Goal: Task Accomplishment & Management: Manage account settings

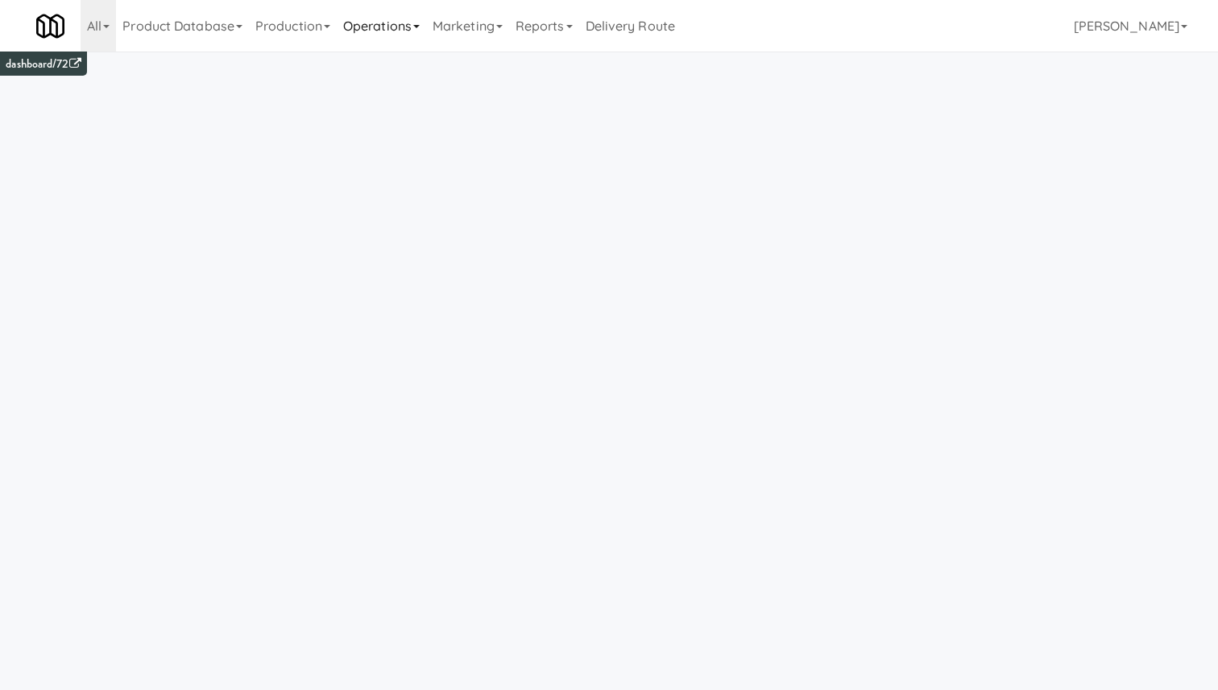
click at [394, 40] on link "Operations" at bounding box center [381, 26] width 89 height 52
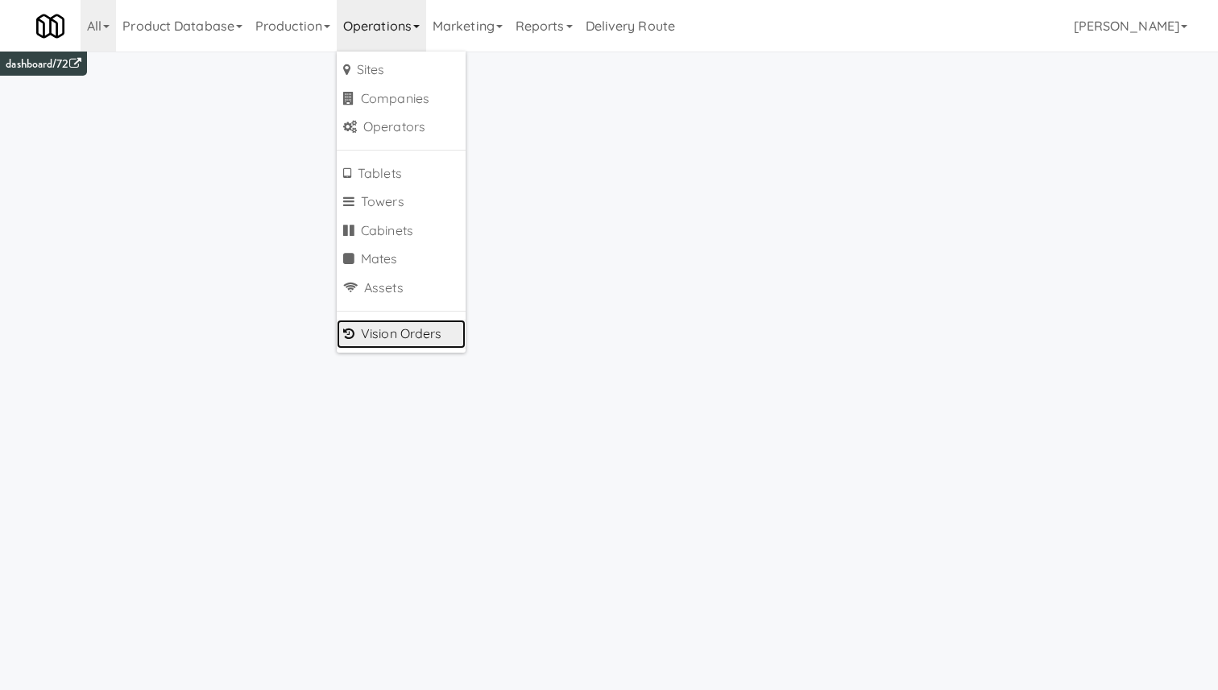
click at [439, 336] on link "Vision Orders" at bounding box center [401, 334] width 129 height 29
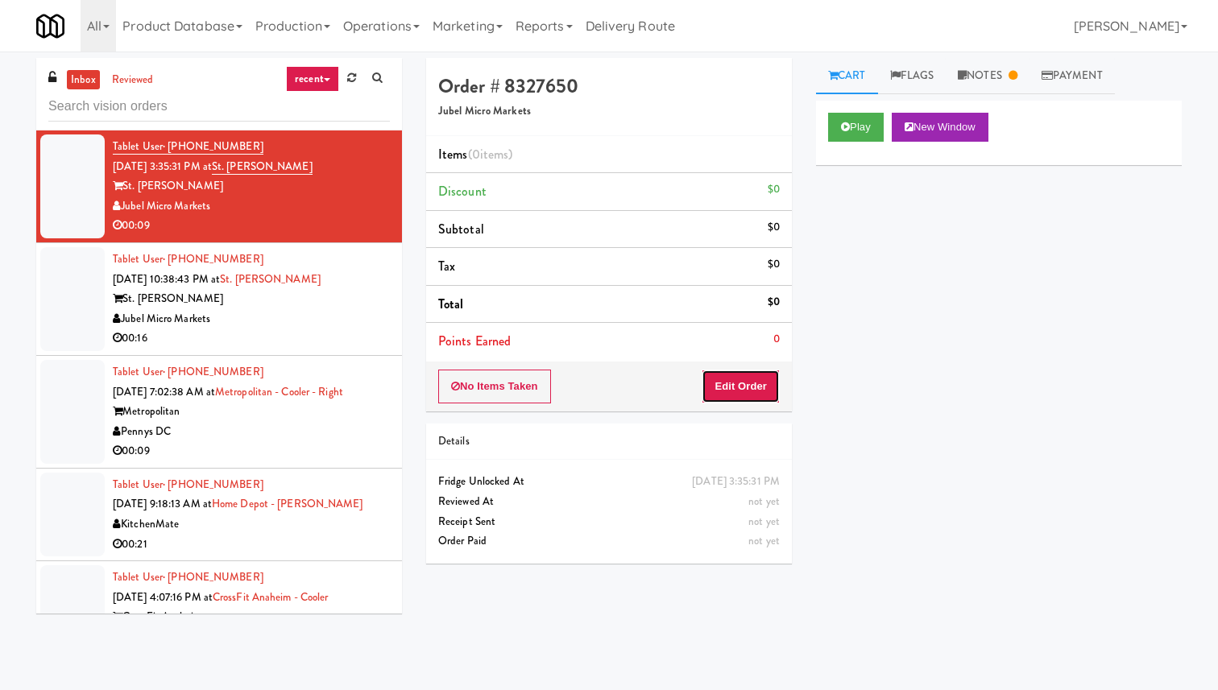
click at [734, 387] on button "Edit Order" at bounding box center [740, 387] width 78 height 34
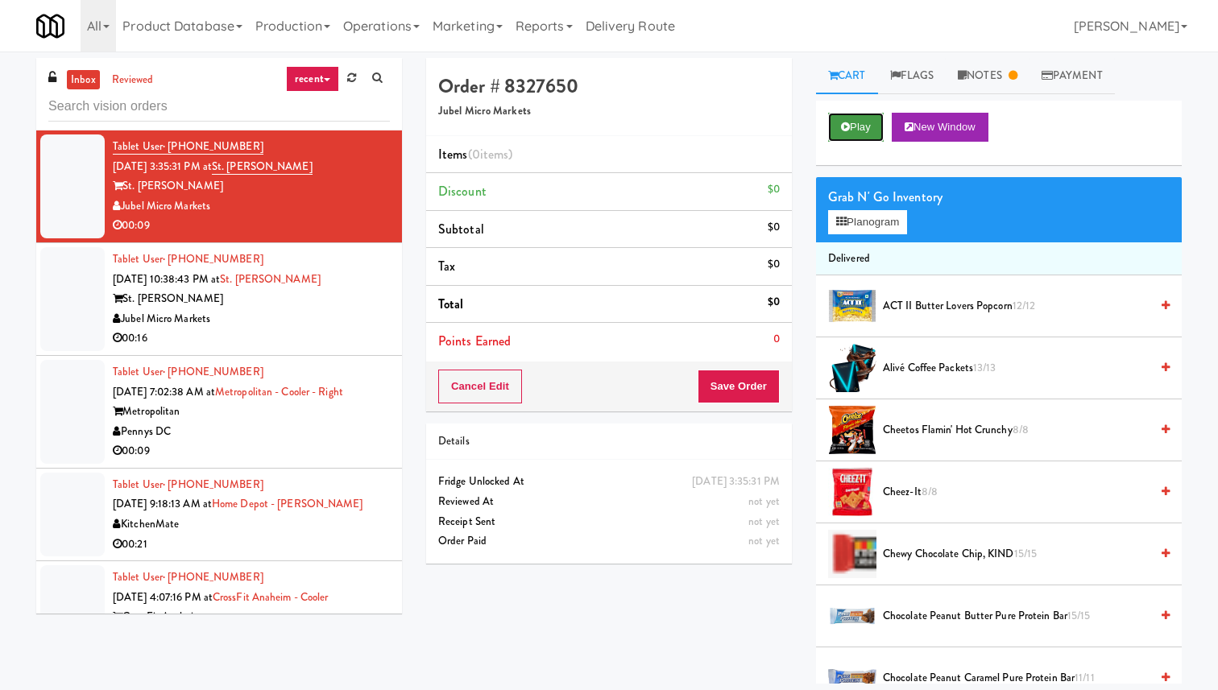
click at [861, 120] on button "Play" at bounding box center [856, 127] width 56 height 29
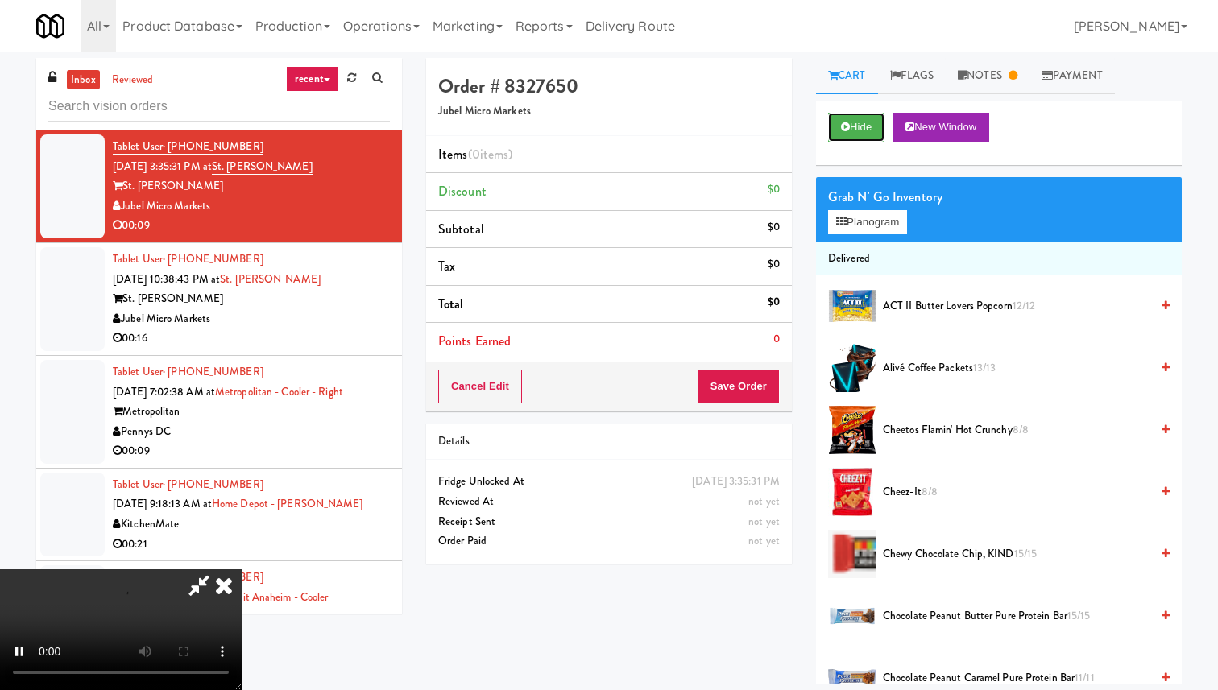
scroll to position [132, 0]
click at [800, 159] on div "Order # 8327650 Jubel Micro Markets Items (0 items ) Discount $0 Subtotal $0 Ta…" at bounding box center [609, 317] width 390 height 518
click at [242, 569] on video at bounding box center [121, 629] width 242 height 121
click at [899, 218] on button "Planogram" at bounding box center [867, 222] width 79 height 24
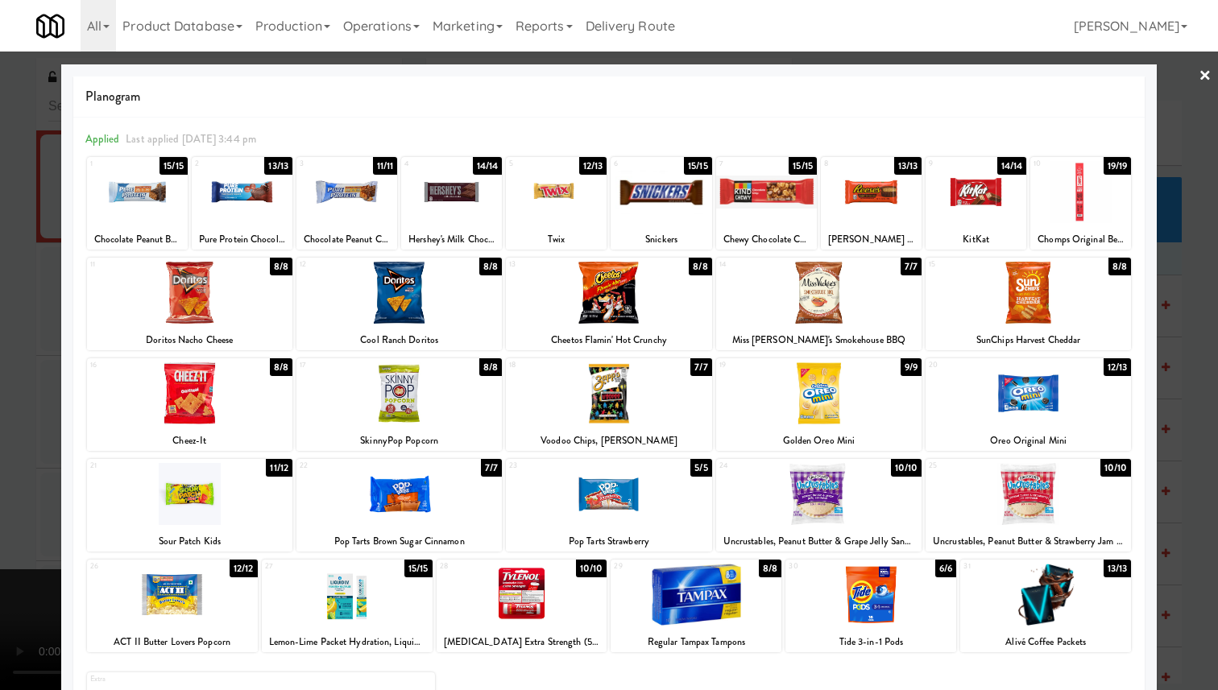
scroll to position [101, 0]
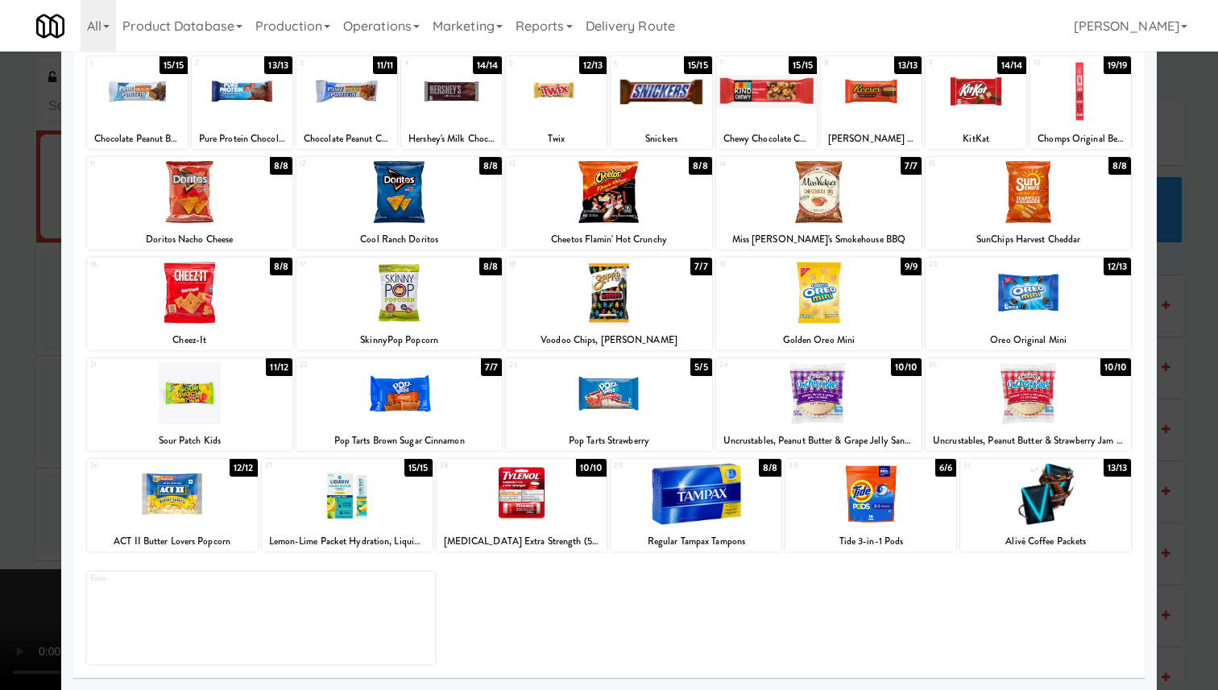
click at [1180, 112] on div at bounding box center [609, 345] width 1218 height 690
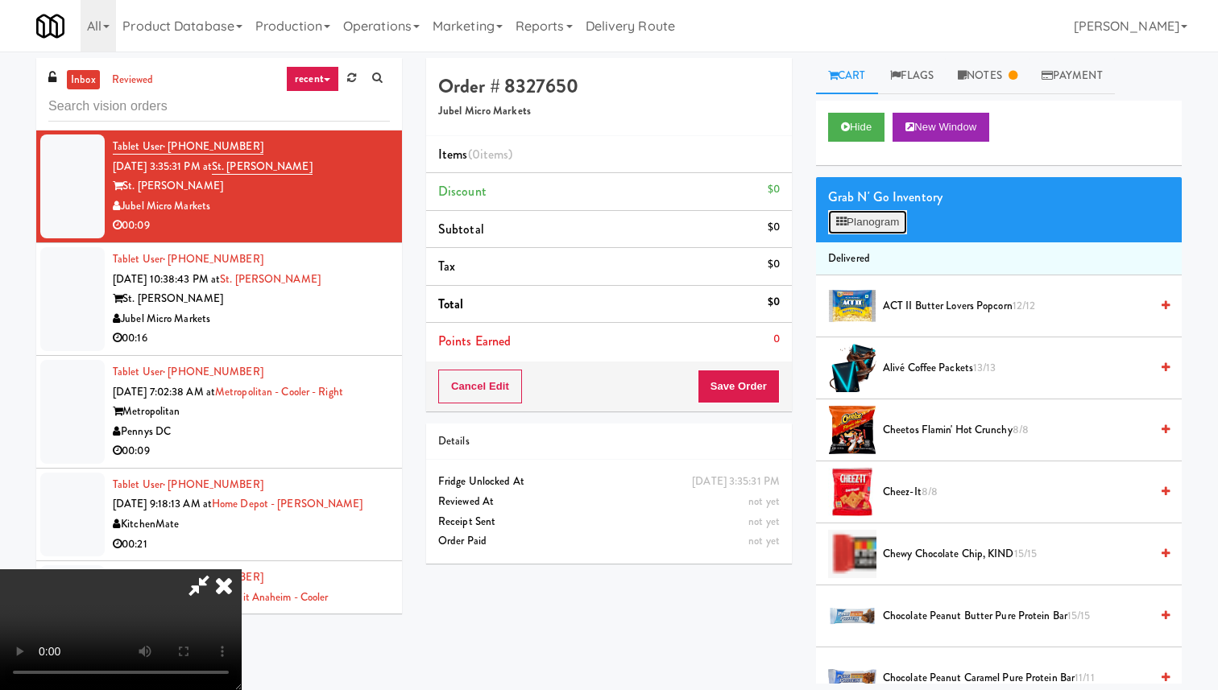
click at [888, 232] on button "Planogram" at bounding box center [867, 222] width 79 height 24
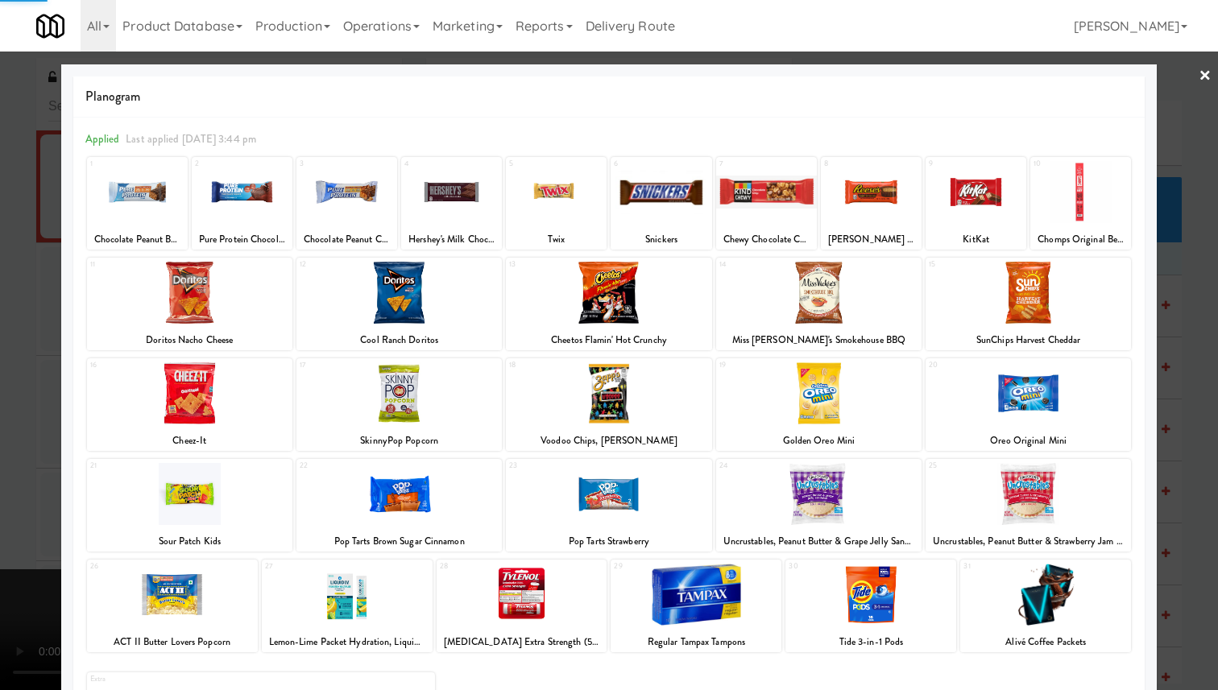
scroll to position [101, 0]
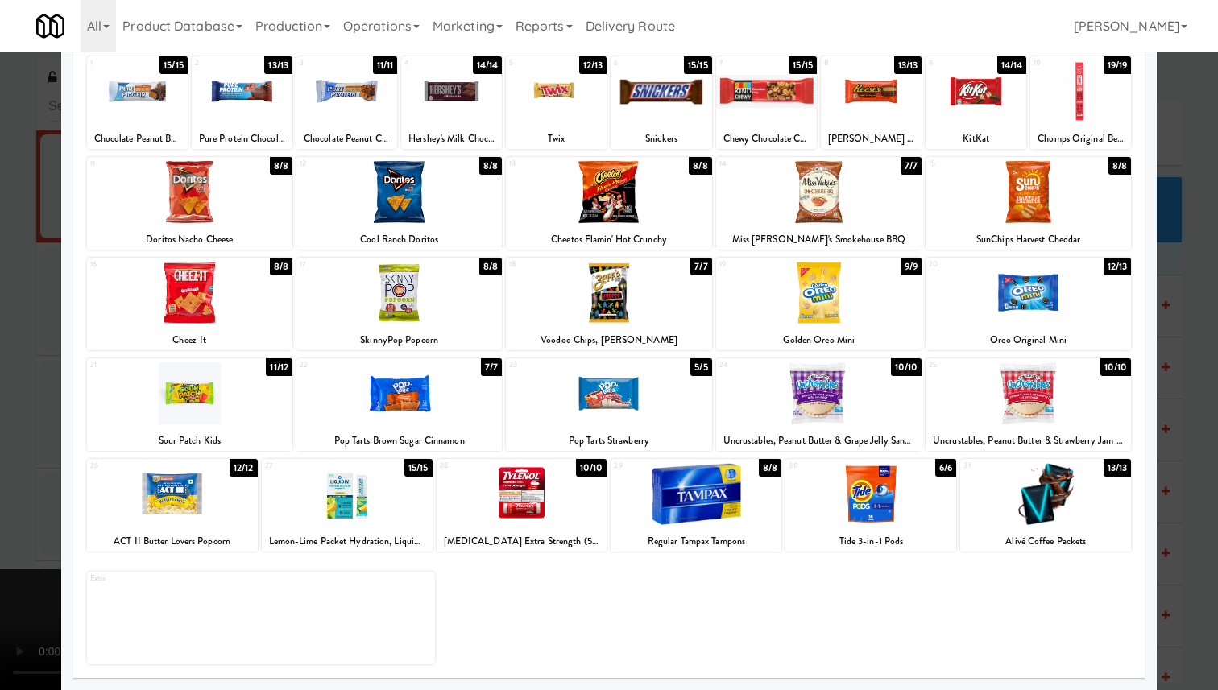
click at [37, 319] on div at bounding box center [609, 345] width 1218 height 690
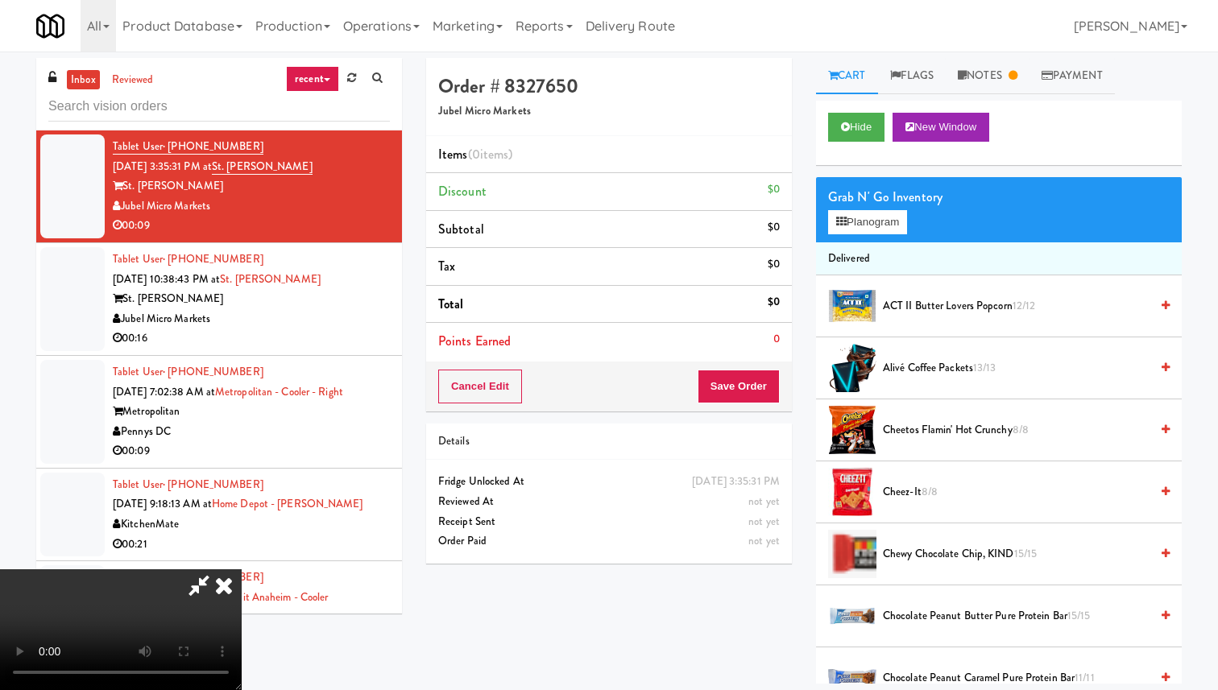
click at [242, 569] on video at bounding box center [121, 629] width 242 height 121
click at [892, 230] on button "Planogram" at bounding box center [867, 222] width 79 height 24
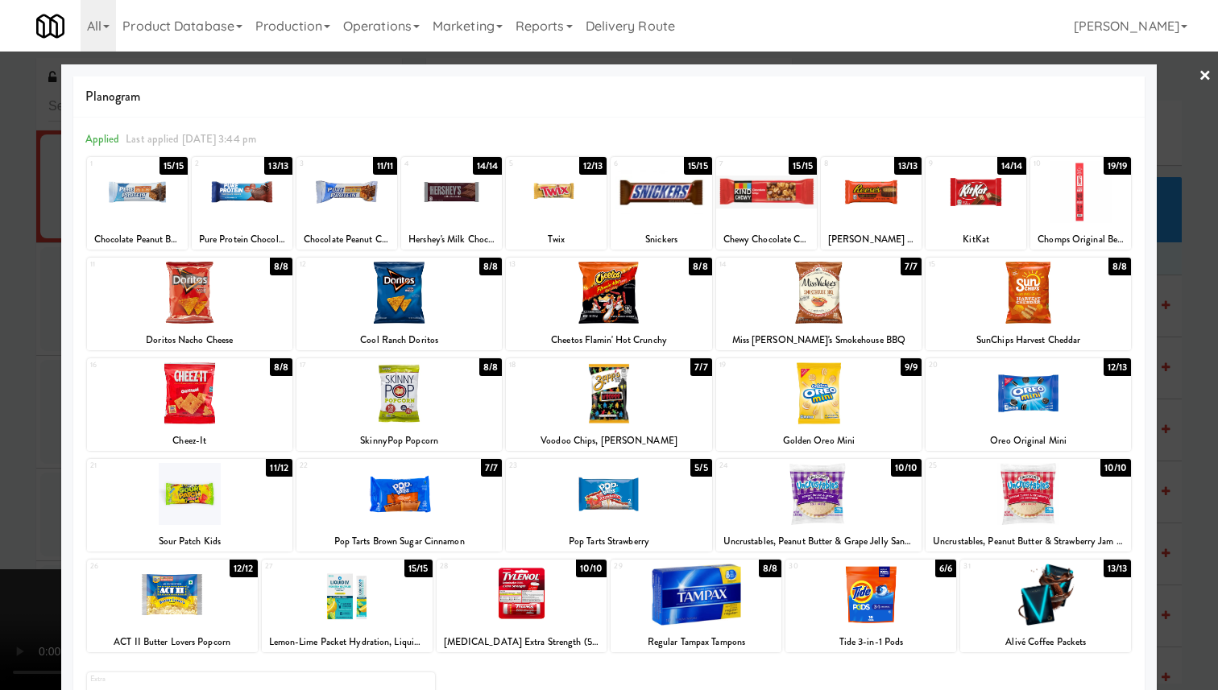
click at [859, 393] on div at bounding box center [818, 393] width 205 height 62
click at [1028, 405] on div at bounding box center [1027, 393] width 205 height 62
click at [1200, 194] on div at bounding box center [609, 345] width 1218 height 690
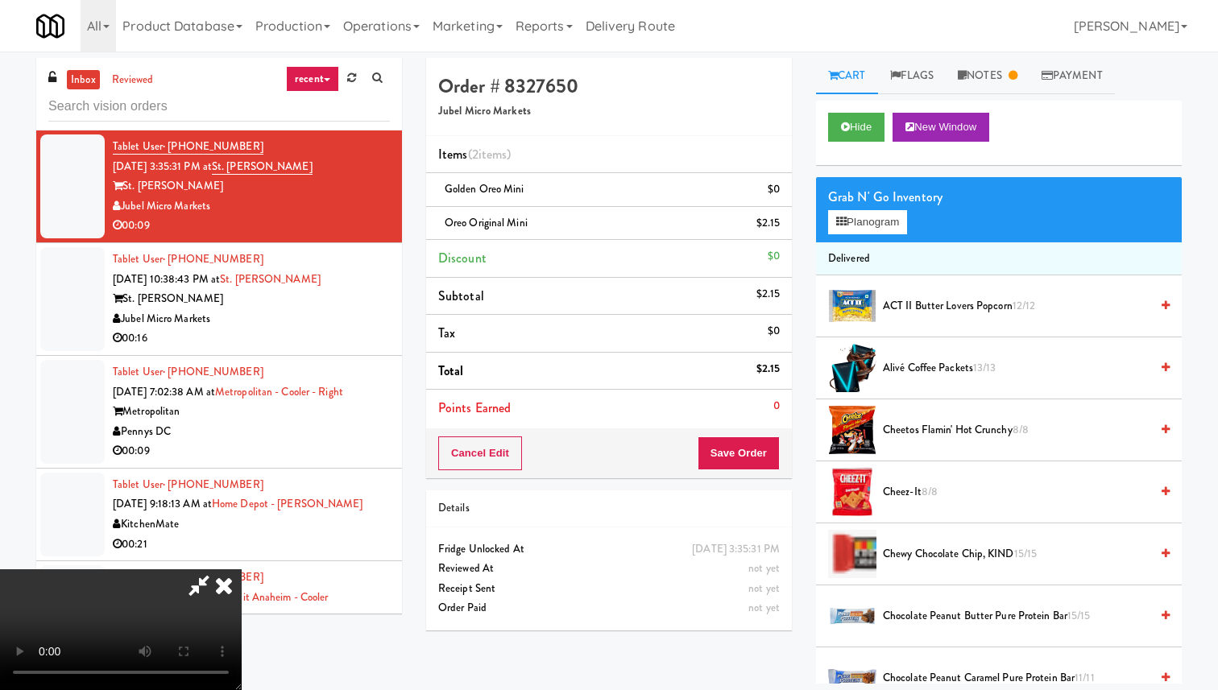
click at [242, 569] on icon at bounding box center [223, 585] width 35 height 32
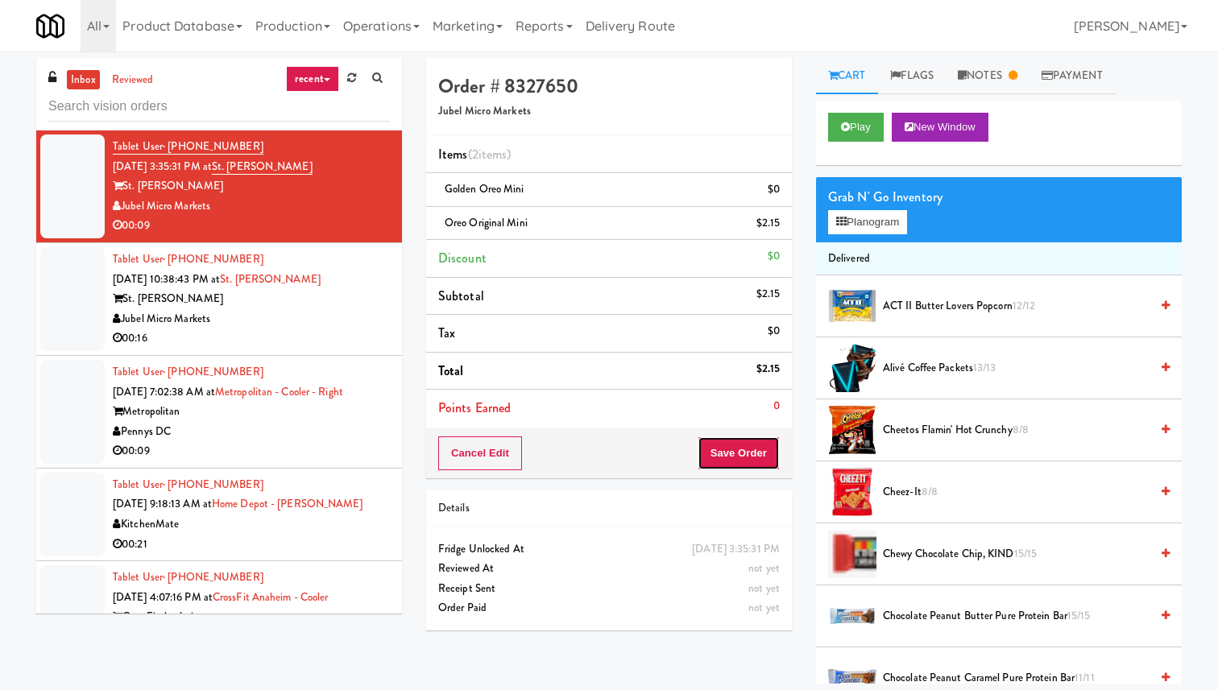
click at [738, 456] on button "Save Order" at bounding box center [738, 454] width 82 height 34
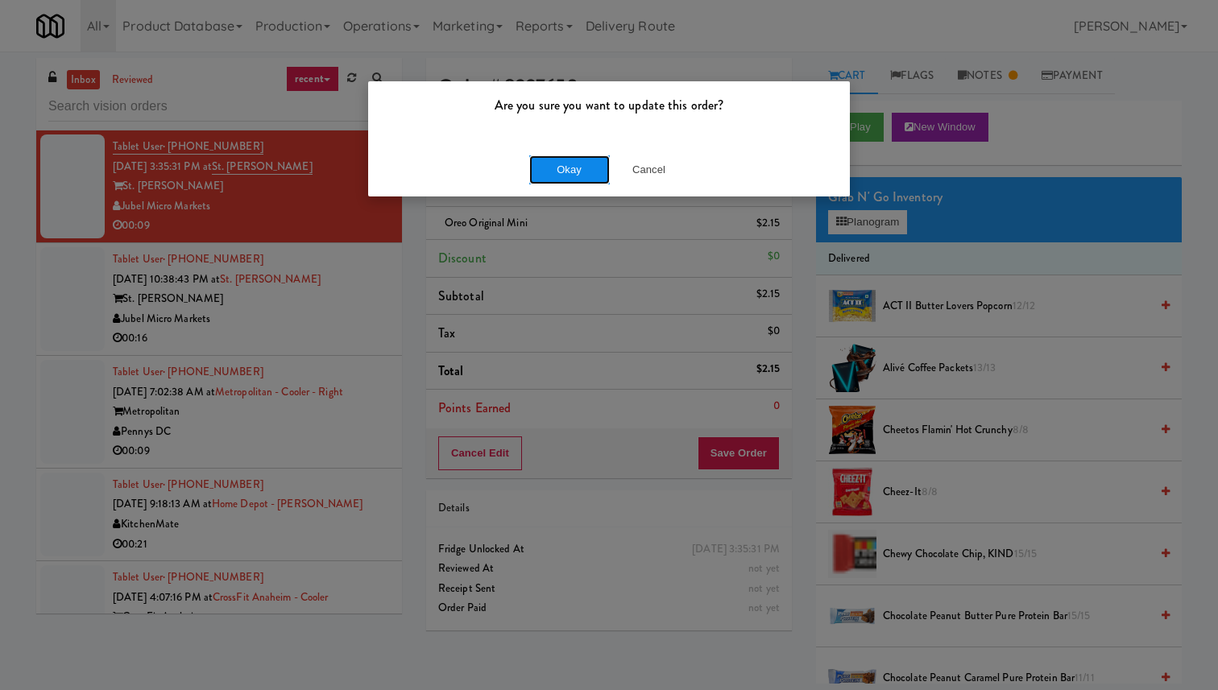
click at [579, 161] on button "Okay" at bounding box center [569, 169] width 81 height 29
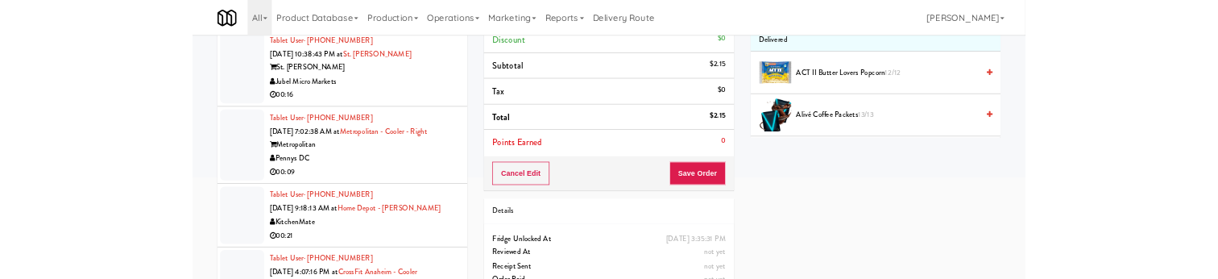
scroll to position [235, 0]
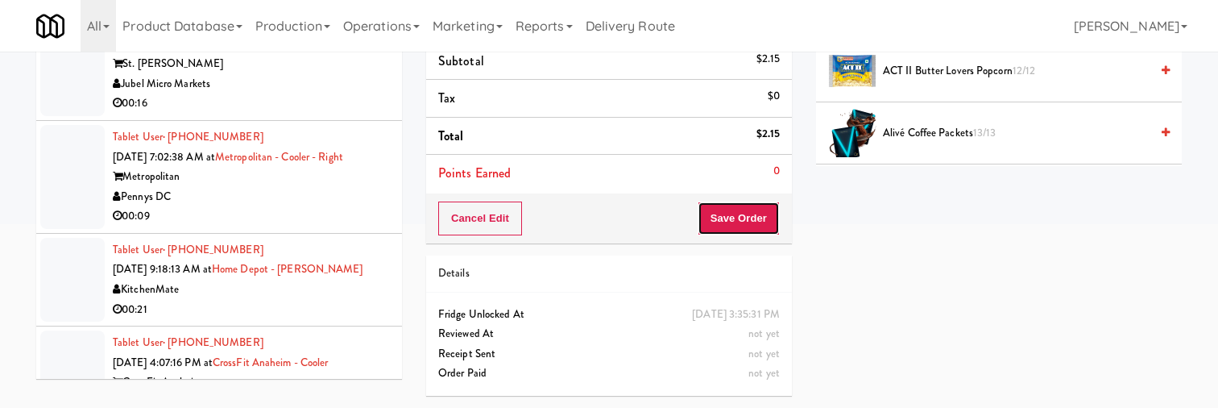
click at [768, 222] on button "Save Order" at bounding box center [738, 218] width 82 height 34
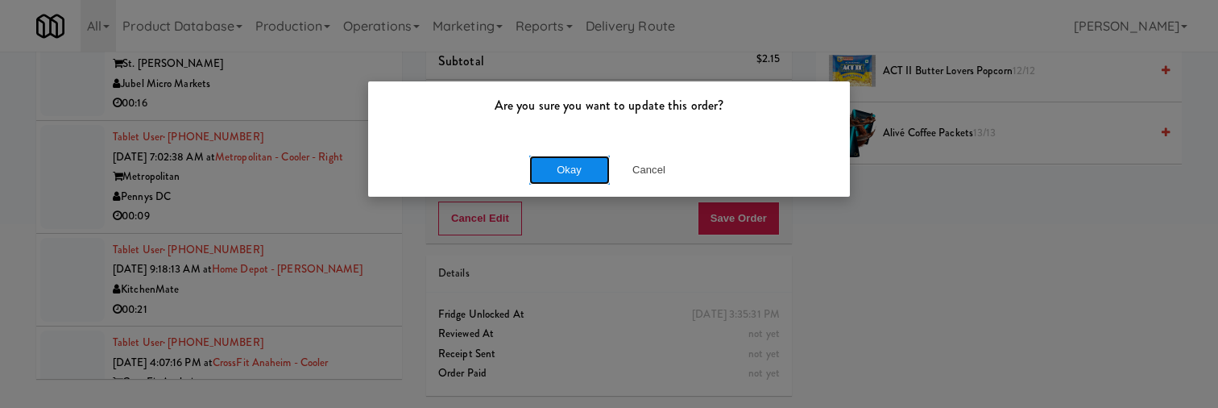
click at [565, 170] on button "Okay" at bounding box center [569, 169] width 81 height 29
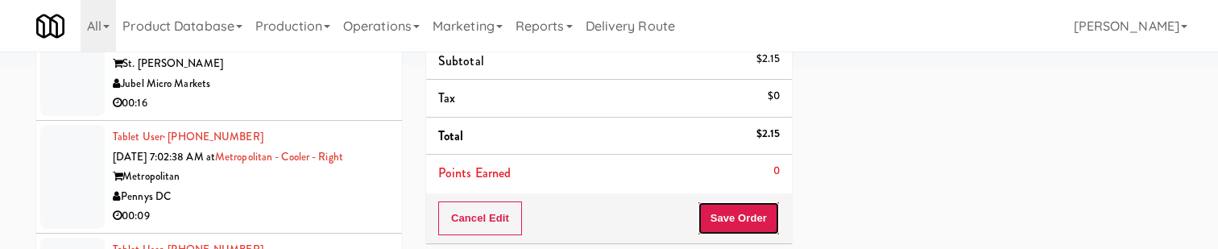
click at [751, 220] on button "Save Order" at bounding box center [738, 218] width 82 height 34
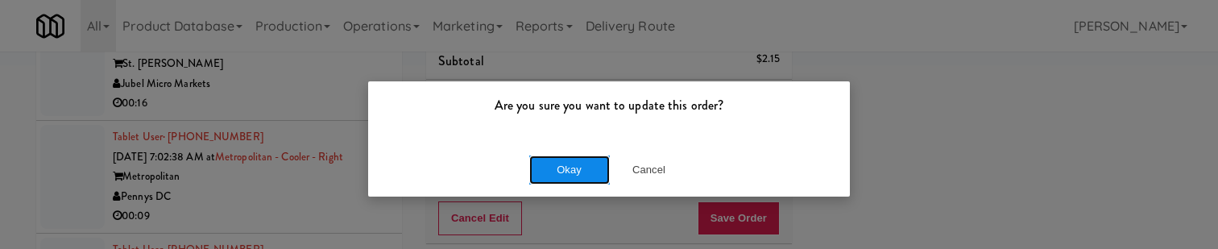
click at [580, 178] on button "Okay" at bounding box center [569, 169] width 81 height 29
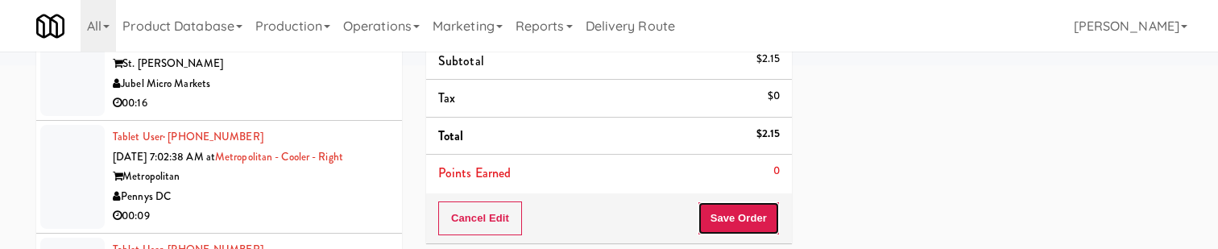
click at [755, 212] on button "Save Order" at bounding box center [738, 218] width 82 height 34
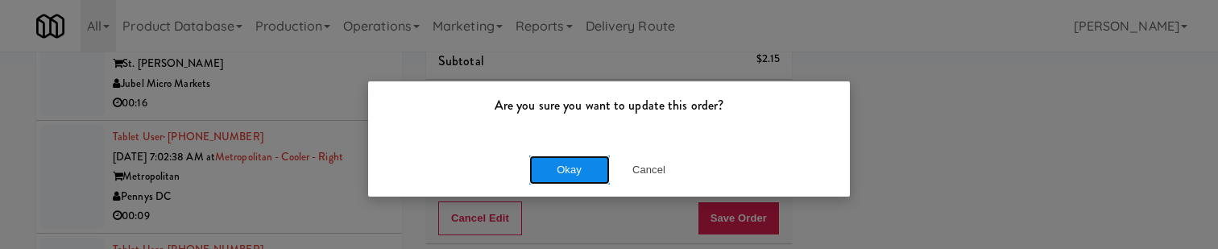
click at [594, 170] on button "Okay" at bounding box center [569, 169] width 81 height 29
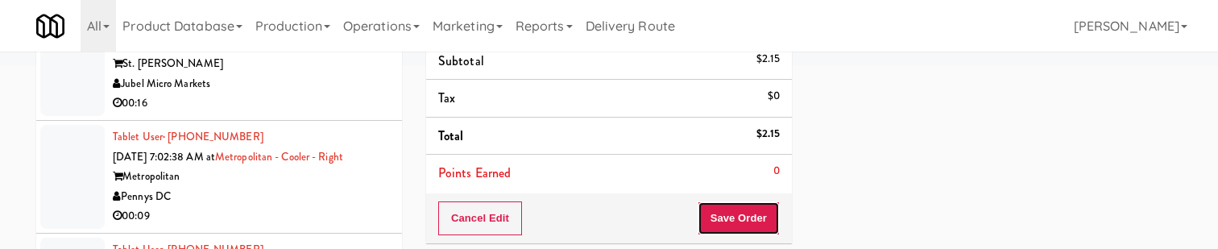
click at [739, 214] on button "Save Order" at bounding box center [738, 218] width 82 height 34
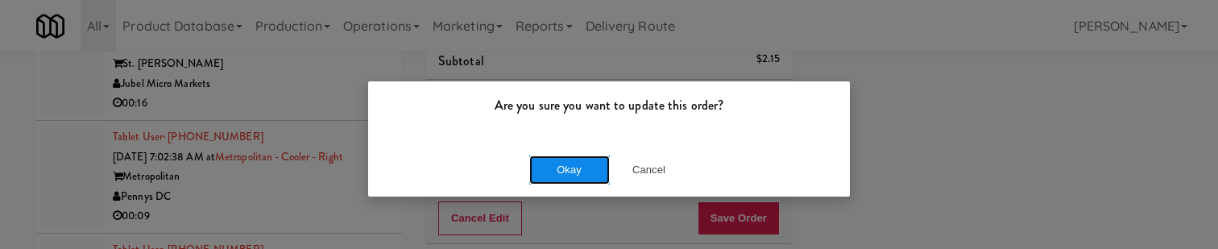
click at [590, 172] on button "Okay" at bounding box center [569, 169] width 81 height 29
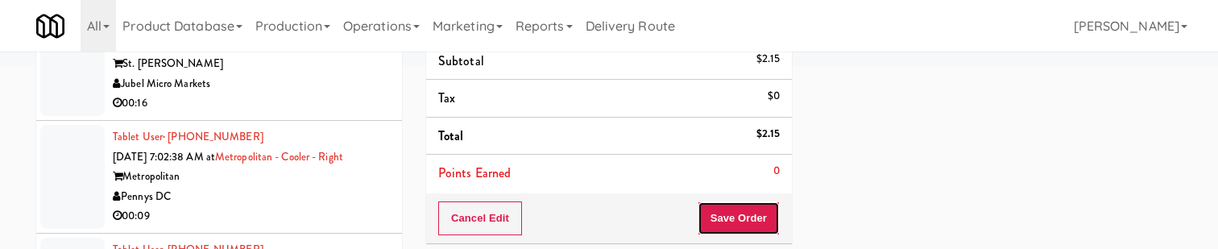
click at [720, 222] on button "Save Order" at bounding box center [738, 218] width 82 height 34
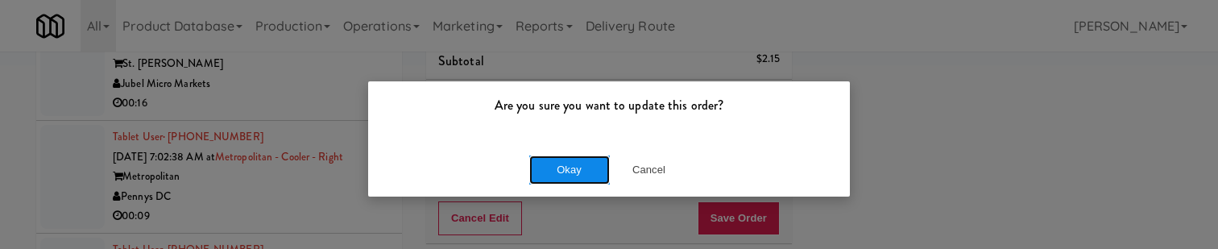
click at [585, 176] on button "Okay" at bounding box center [569, 169] width 81 height 29
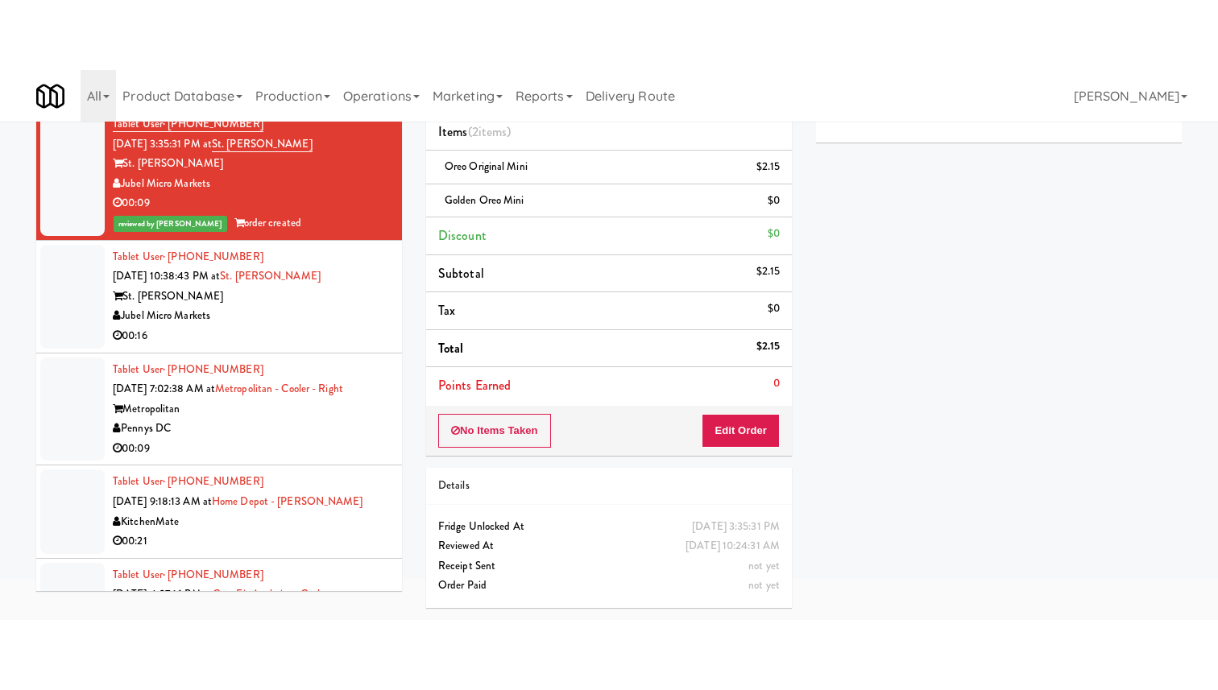
scroll to position [0, 0]
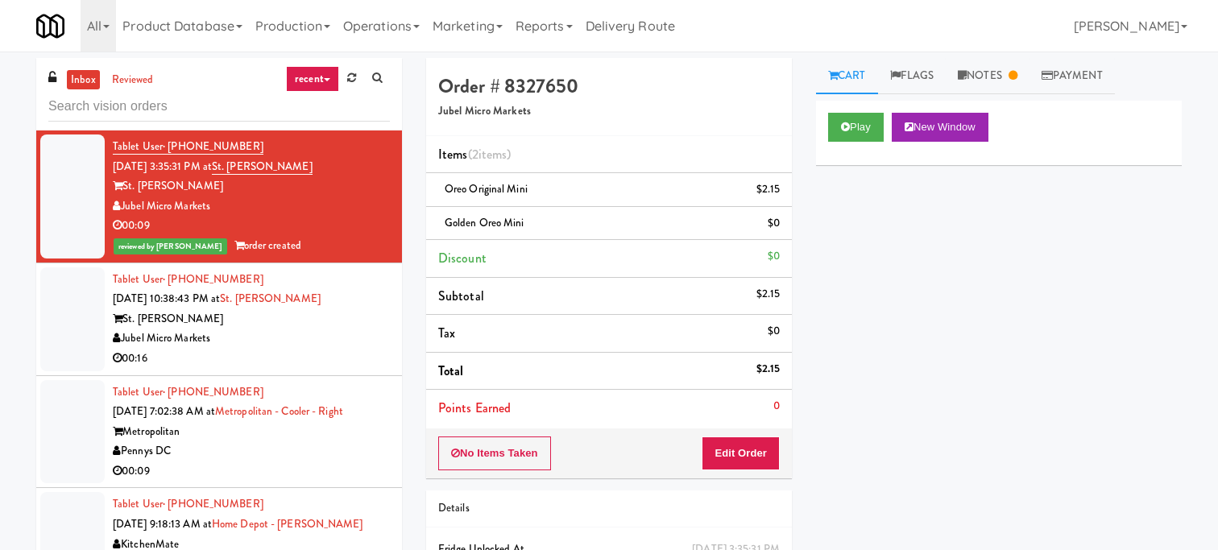
click at [317, 331] on div "Jubel Micro Markets" at bounding box center [251, 339] width 277 height 20
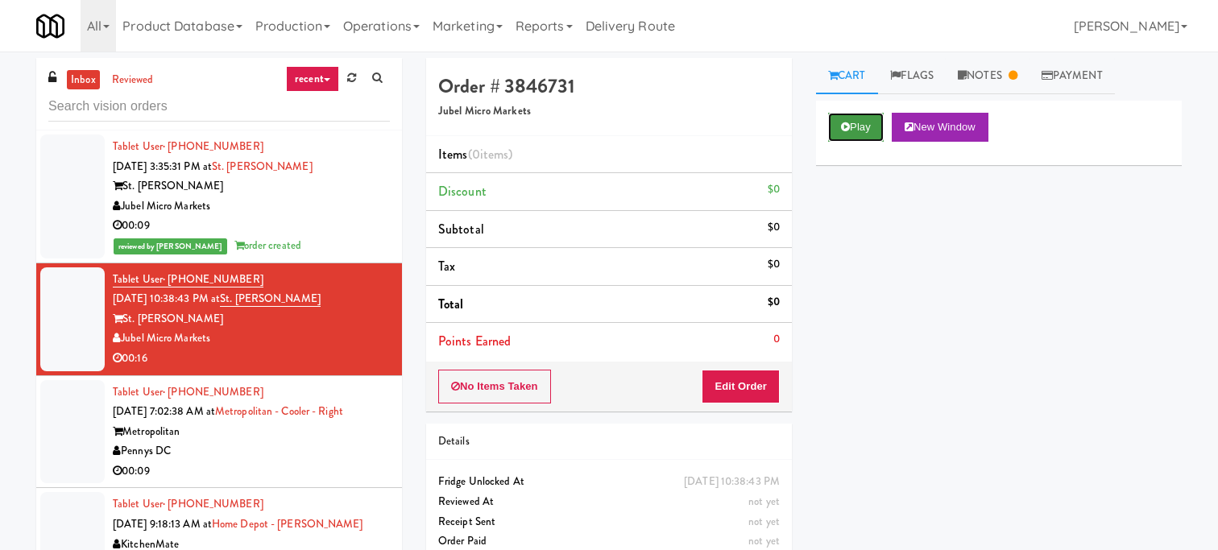
click at [854, 133] on button "Play" at bounding box center [856, 127] width 56 height 29
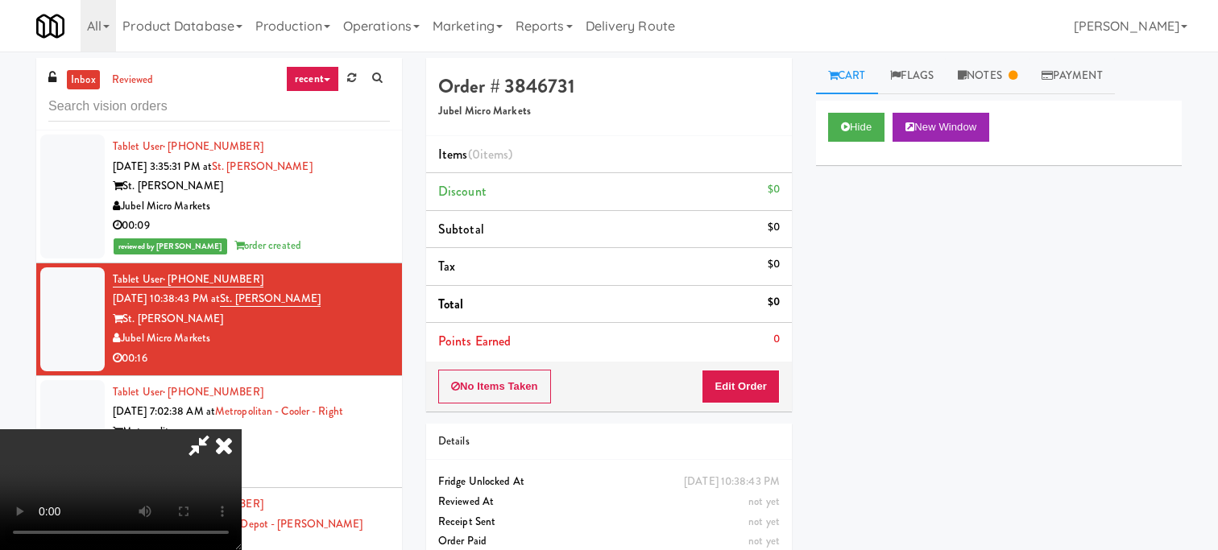
click at [242, 429] on icon at bounding box center [223, 445] width 35 height 32
